Goal: Navigation & Orientation: Find specific page/section

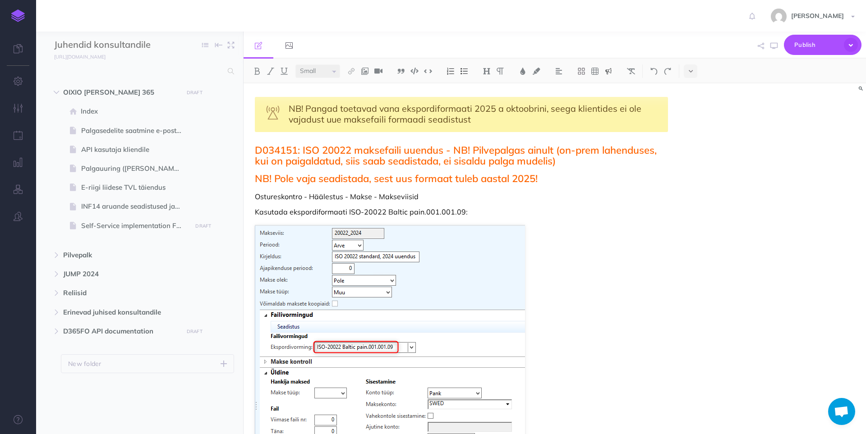
click at [18, 15] on img at bounding box center [18, 15] width 14 height 13
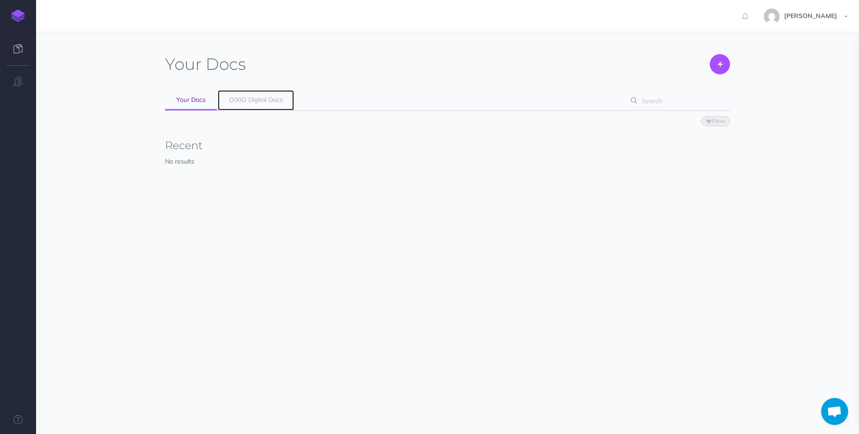
click at [261, 99] on span "OIXIO Digital Docs" at bounding box center [256, 100] width 54 height 8
